Goal: Ask a question: Seek information or help from site administrators or community

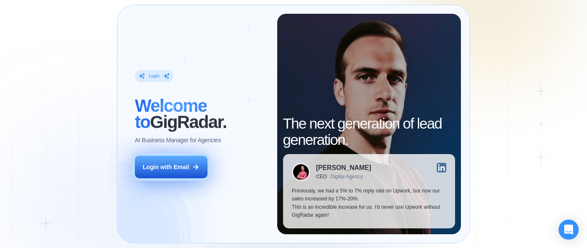
click at [185, 169] on div "Login with Email" at bounding box center [166, 167] width 46 height 8
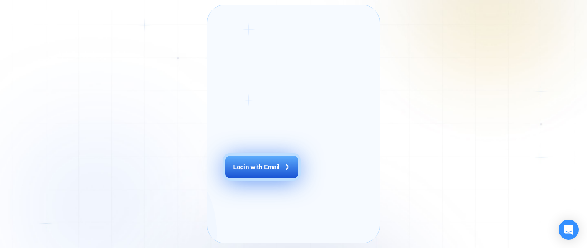
click at [263, 174] on button "Login with Email" at bounding box center [261, 167] width 73 height 23
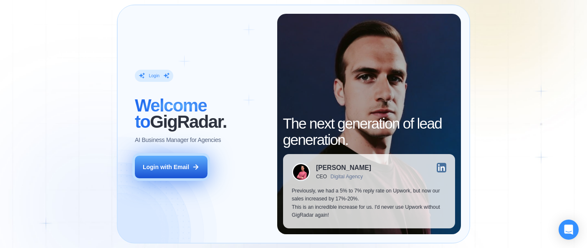
click at [180, 169] on div "Login with Email" at bounding box center [166, 167] width 46 height 8
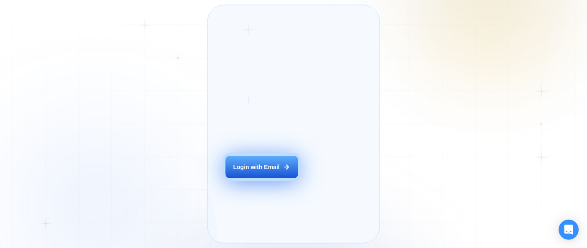
click at [257, 171] on div "Login with Email" at bounding box center [256, 167] width 46 height 8
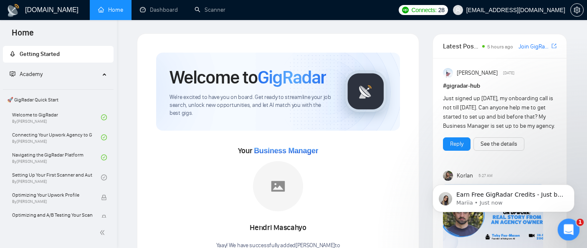
click at [566, 227] on icon "Open Intercom Messenger" at bounding box center [568, 229] width 14 height 14
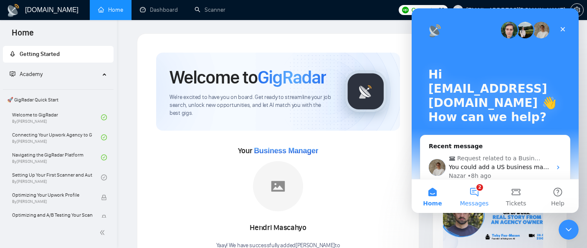
click at [479, 194] on button "2 Messages" at bounding box center [474, 196] width 42 height 33
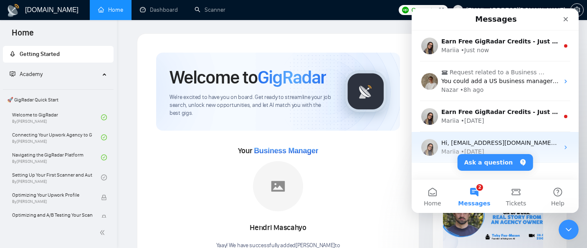
scroll to position [17, 0]
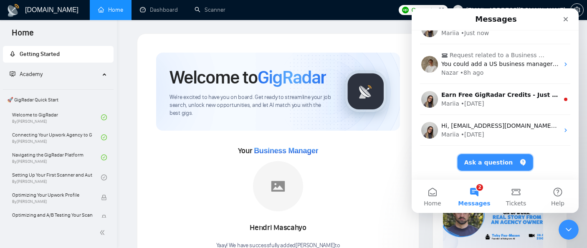
click at [493, 162] on button "Ask a question" at bounding box center [496, 162] width 76 height 17
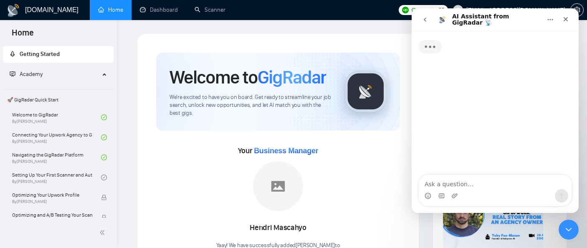
scroll to position [0, 0]
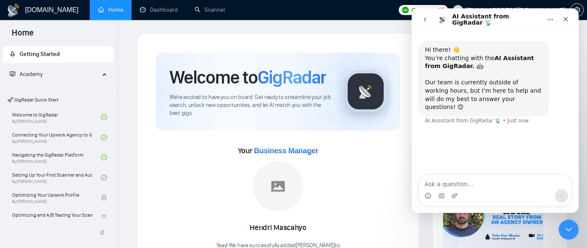
click at [483, 188] on textarea "Ask a question…" at bounding box center [495, 182] width 153 height 14
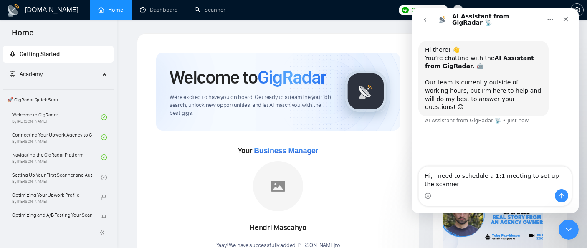
type textarea "Hi, I need to schedule a 1:1 meeting to set up the scanners"
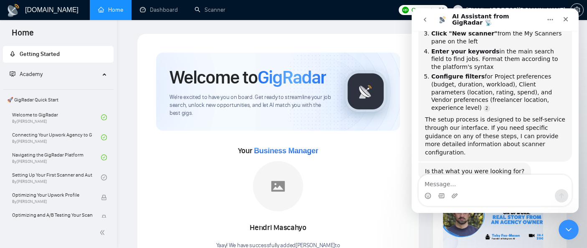
scroll to position [185, 0]
click at [468, 189] on div "Intercom messenger" at bounding box center [495, 195] width 153 height 13
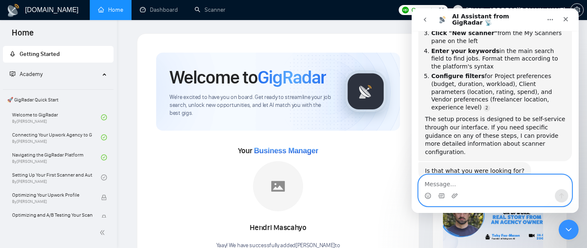
click at [452, 181] on textarea "Message…" at bounding box center [495, 182] width 153 height 14
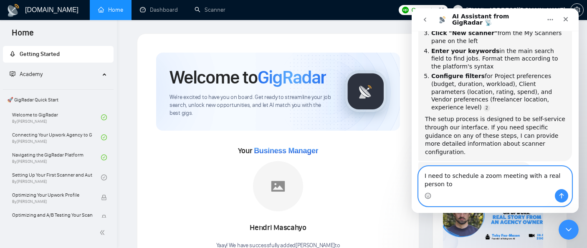
scroll to position [193, 0]
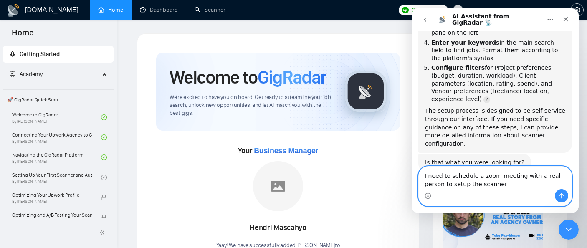
type textarea "I need to schedule a zoom meeting with a real person to setup the scanner"
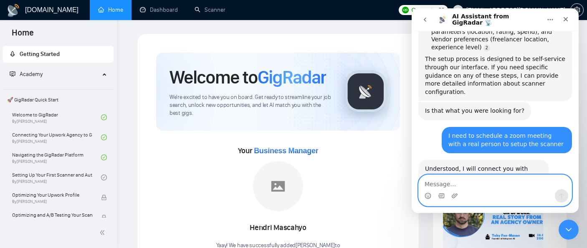
scroll to position [253, 0]
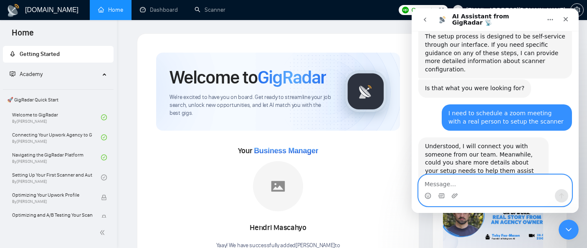
click at [477, 178] on textarea "Message…" at bounding box center [495, 182] width 153 height 14
type textarea "setup scanners"
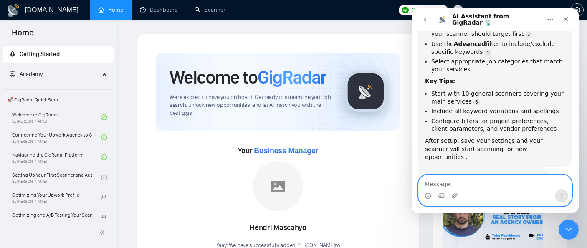
scroll to position [576, 0]
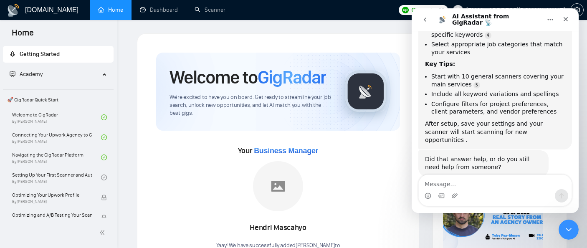
click at [541, 192] on button "No, I still need help 👤" at bounding box center [529, 200] width 78 height 17
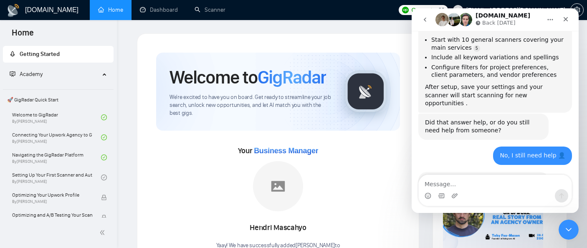
scroll to position [636, 0]
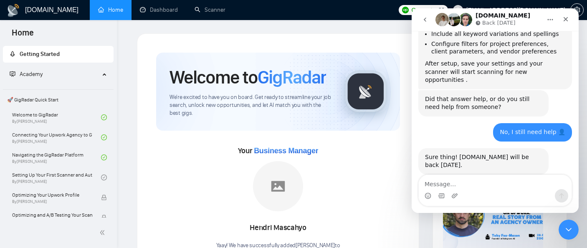
click at [463, 200] on img "Intercom messenger" at bounding box center [461, 203] width 7 height 7
click at [463, 20] on img "Intercom messenger" at bounding box center [465, 19] width 13 height 13
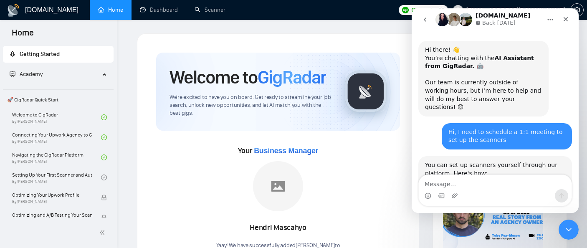
scroll to position [636, 0]
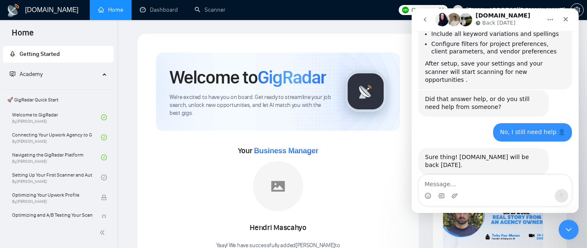
click at [440, 20] on img "Intercom messenger" at bounding box center [441, 19] width 13 height 13
click at [464, 24] on img "Intercom messenger" at bounding box center [465, 19] width 13 height 13
click at [478, 23] on icon "Intercom messenger" at bounding box center [477, 22] width 5 height 5
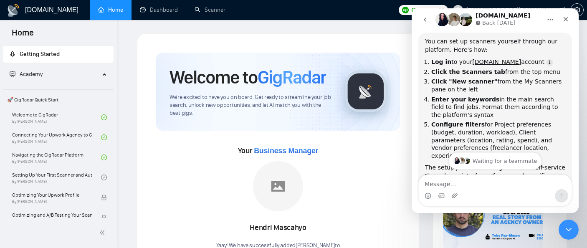
scroll to position [83, 0]
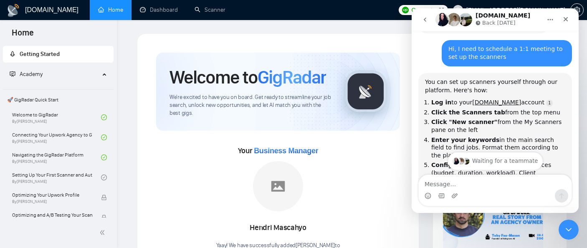
click at [493, 159] on div "Waiting for a teammate" at bounding box center [495, 161] width 95 height 18
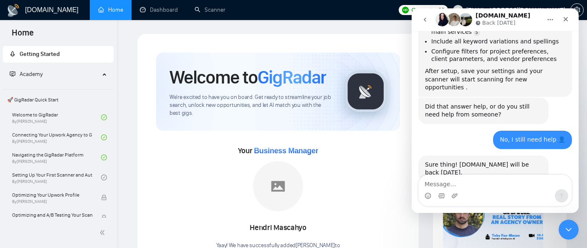
scroll to position [636, 0]
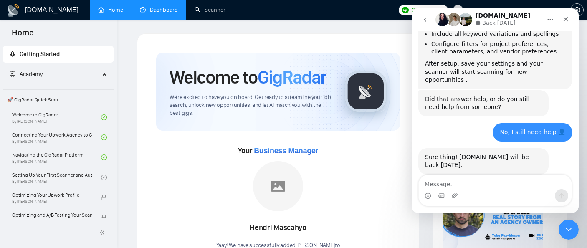
click at [175, 13] on link "Dashboard" at bounding box center [159, 9] width 38 height 7
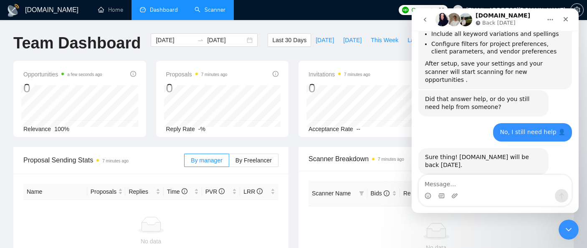
click at [203, 13] on link "Scanner" at bounding box center [210, 9] width 31 height 7
